Goal: Task Accomplishment & Management: Use online tool/utility

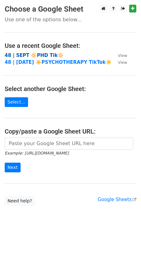
click at [30, 56] on strong "48 | SEPT 🔆PHD Tik🔆" at bounding box center [34, 55] width 59 height 6
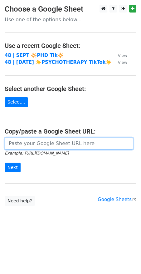
click at [28, 141] on input "url" at bounding box center [69, 143] width 129 height 12
paste input "https://docs.google.com/spreadsheets/d/1ezikaKSS7KsLN4rUiBj7GAIXYwOnRFHlk-33qQu…"
type input "https://docs.google.com/spreadsheets/d/1ezikaKSS7KsLN4rUiBj7GAIXYwOnRFHlk-33qQu…"
click at [5, 162] on input "Next" at bounding box center [13, 167] width 16 height 10
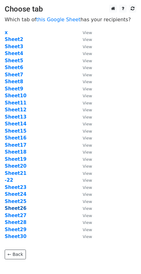
click at [19, 208] on strong "Sheet26" at bounding box center [16, 208] width 22 height 6
click at [17, 208] on strong "Sheet26" at bounding box center [16, 208] width 22 height 6
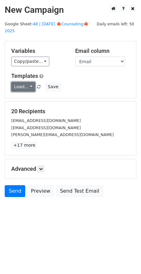
click at [21, 82] on link "Load..." at bounding box center [23, 87] width 24 height 10
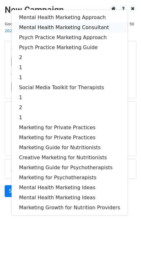
click at [53, 22] on link "Mental Health Marketing Consultant" at bounding box center [70, 27] width 116 height 10
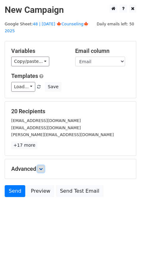
click at [40, 165] on link at bounding box center [40, 168] width 7 height 7
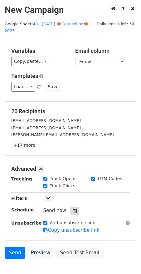
click at [73, 208] on icon at bounding box center [75, 210] width 4 height 4
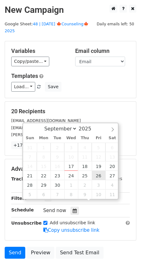
type input "2025-09-26 12:00"
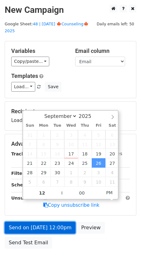
click at [36, 224] on link "Send on Sep 26 at 12:00pm" at bounding box center [40, 227] width 71 height 12
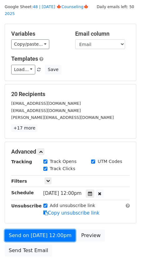
scroll to position [18, 0]
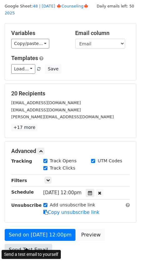
click at [28, 244] on link "Send Test Email" at bounding box center [28, 250] width 47 height 12
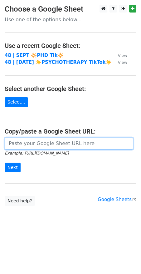
click at [37, 146] on input "url" at bounding box center [69, 143] width 129 height 12
paste input "https://docs.google.com/spreadsheets/d/1ezikaKSS7KsLN4rUiBj7GAIXYwOnRFHlk-33qQu…"
type input "https://docs.google.com/spreadsheets/d/1ezikaKSS7KsLN4rUiBj7GAIXYwOnRFHlk-33qQu…"
click at [5, 162] on input "Next" at bounding box center [13, 167] width 16 height 10
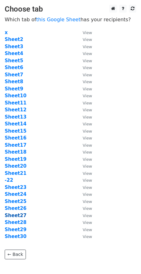
click at [17, 213] on strong "Sheet27" at bounding box center [16, 215] width 22 height 6
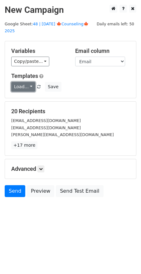
click at [25, 82] on link "Load..." at bounding box center [23, 87] width 24 height 10
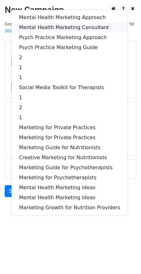
click at [52, 22] on link "Mental Health Marketing Consultant" at bounding box center [70, 27] width 116 height 10
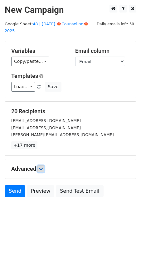
click at [43, 167] on icon at bounding box center [41, 169] width 4 height 4
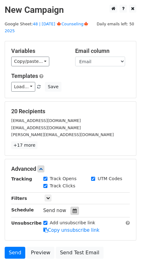
click at [74, 206] on div at bounding box center [75, 210] width 8 height 8
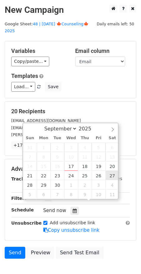
type input "2025-09-27 12:00"
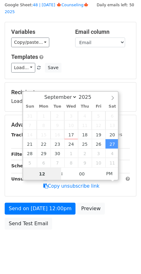
scroll to position [20, 0]
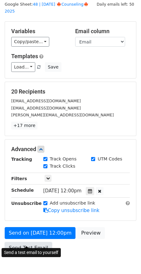
click at [23, 242] on link "Send Test Email" at bounding box center [28, 248] width 47 height 12
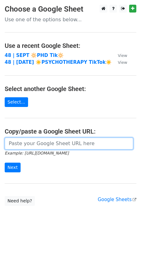
click at [36, 143] on input "url" at bounding box center [69, 143] width 129 height 12
paste input "[URL][DOMAIN_NAME]"
type input "[URL][DOMAIN_NAME]"
click at [5, 162] on input "Next" at bounding box center [13, 167] width 16 height 10
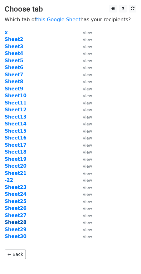
click at [15, 222] on strong "Sheet28" at bounding box center [16, 222] width 22 height 6
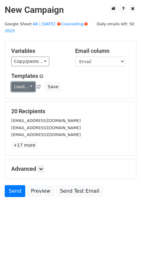
click at [21, 82] on link "Load..." at bounding box center [23, 87] width 24 height 10
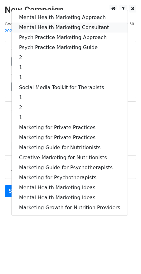
click at [49, 23] on link "Mental Health Marketing Consultant" at bounding box center [70, 27] width 116 height 10
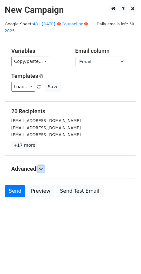
click at [42, 167] on icon at bounding box center [41, 169] width 4 height 4
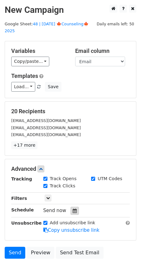
click at [73, 208] on icon at bounding box center [75, 210] width 4 height 4
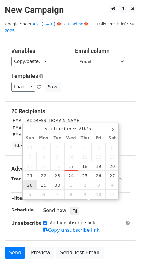
type input "2025-09-28 12:00"
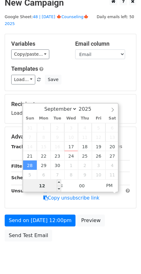
scroll to position [20, 0]
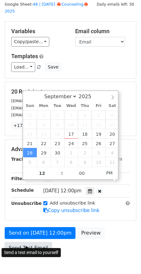
click at [23, 242] on link "Send Test Email" at bounding box center [28, 248] width 47 height 12
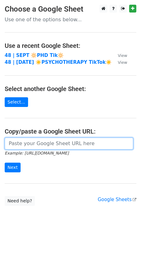
click at [50, 146] on input "url" at bounding box center [69, 143] width 129 height 12
paste input "[URL][DOMAIN_NAME]"
type input "[URL][DOMAIN_NAME]"
click at [5, 162] on input "Next" at bounding box center [13, 167] width 16 height 10
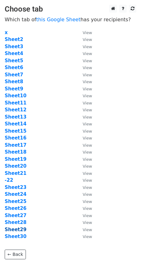
click at [22, 231] on strong "Sheet29" at bounding box center [16, 229] width 22 height 6
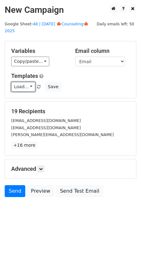
click at [17, 82] on link "Load..." at bounding box center [23, 87] width 24 height 10
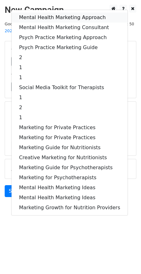
click at [41, 12] on link "Mental Health Marketing Approach" at bounding box center [70, 17] width 116 height 10
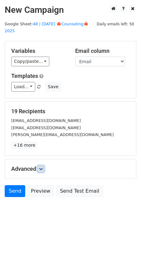
click at [41, 167] on icon at bounding box center [41, 169] width 4 height 4
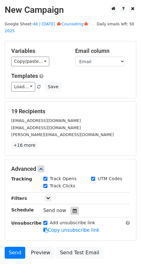
click at [73, 208] on icon at bounding box center [75, 210] width 4 height 4
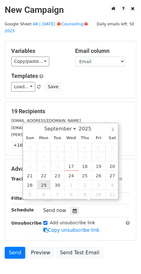
type input "[DATE] 12:00"
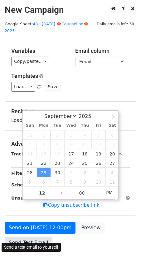
click at [32, 236] on link "Send Test Email" at bounding box center [28, 242] width 47 height 12
